Goal: Navigation & Orientation: Find specific page/section

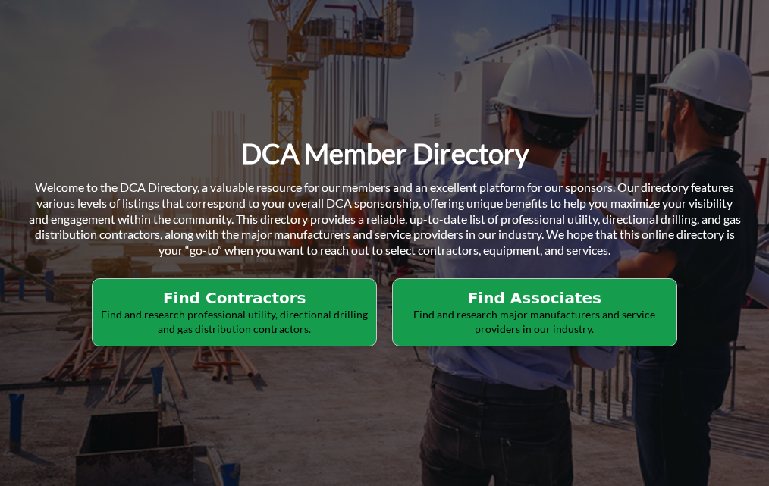
scroll to position [152, 0]
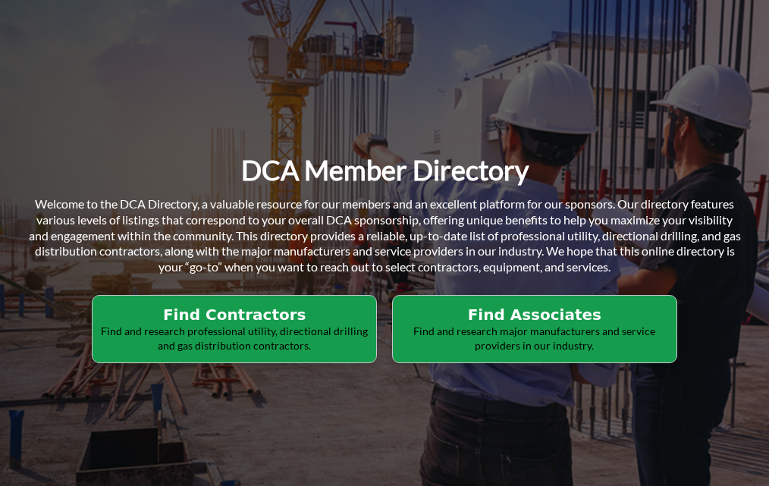
drag, startPoint x: 268, startPoint y: 242, endPoint x: 229, endPoint y: 318, distance: 85.5
drag, startPoint x: 229, startPoint y: 318, endPoint x: 177, endPoint y: 315, distance: 52.4
click at [172, 315] on h2 "Find Contractors" at bounding box center [234, 315] width 274 height 18
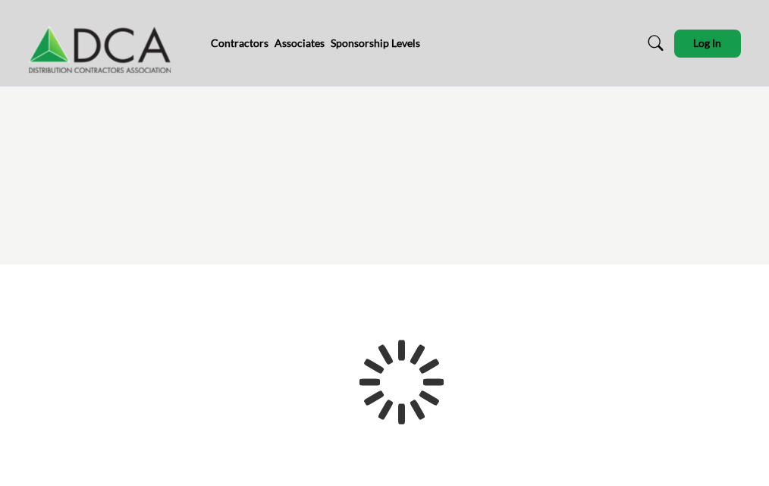
scroll to position [287, 0]
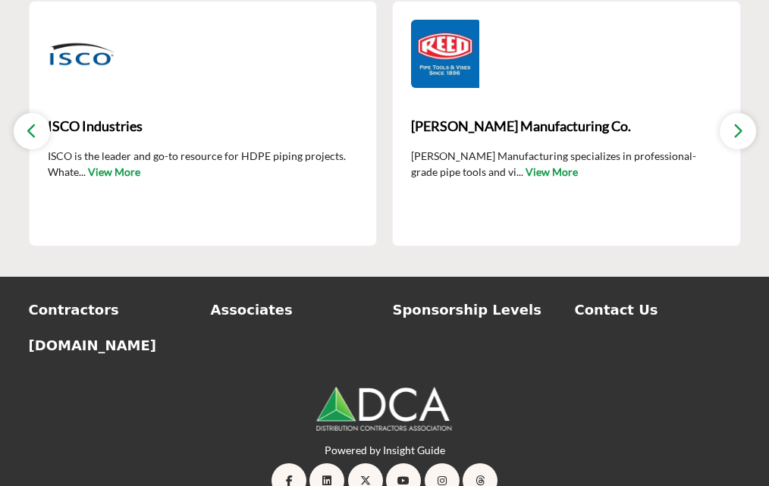
scroll to position [2470, 0]
